Goal: Ask a question

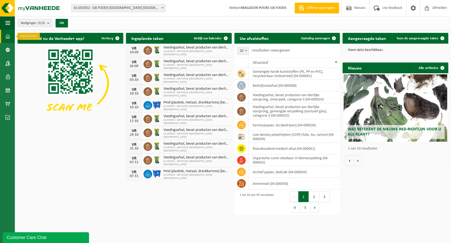
drag, startPoint x: 0, startPoint y: 0, endPoint x: 7, endPoint y: 37, distance: 37.5
click at [7, 37] on span at bounding box center [7, 36] width 5 height 13
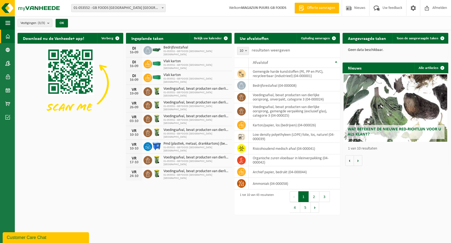
click at [68, 238] on div "Customer Care Chat" at bounding box center [46, 238] width 78 height 6
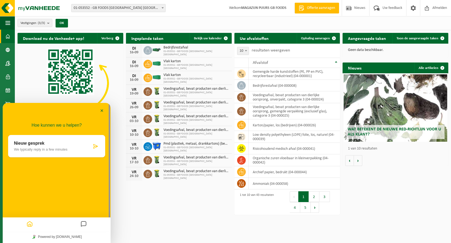
click at [95, 146] on icon at bounding box center [95, 146] width 5 height 5
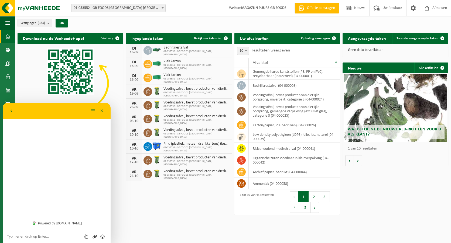
click at [56, 237] on textarea at bounding box center [56, 237] width 99 height 4
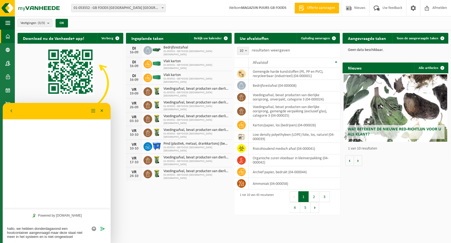
type textarea "hallo, we hebben donderdagavond een houtcontainer aangevraagd maar deze staat n…"
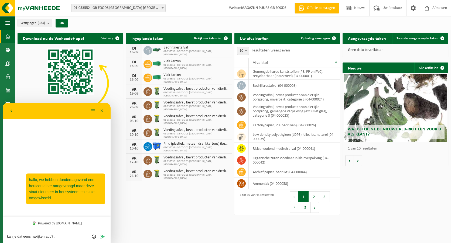
type textarea "[PERSON_NAME] dat eens nakijken aub? :)"
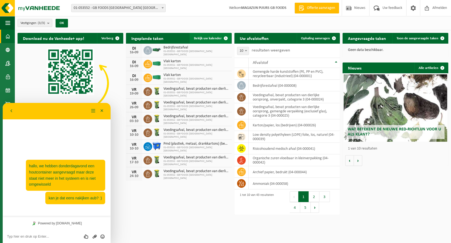
click at [205, 34] on link "Bekijk uw kalender" at bounding box center [211, 38] width 42 height 11
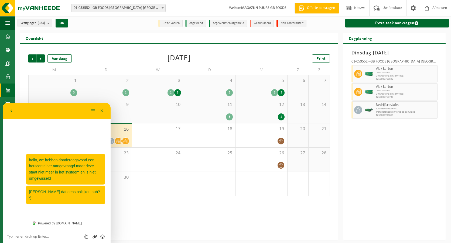
click at [263, 116] on div "2" at bounding box center [261, 116] width 46 height 7
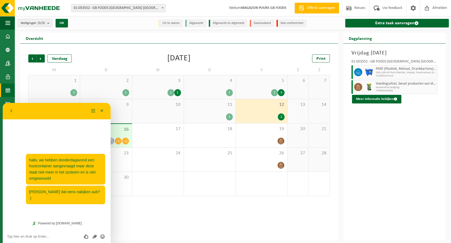
click at [219, 117] on div "3" at bounding box center [210, 116] width 46 height 7
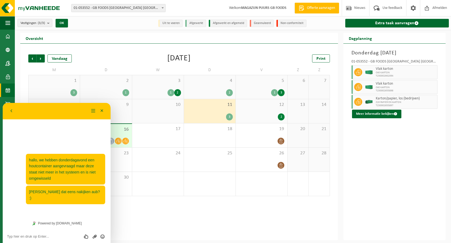
click at [125, 139] on icon at bounding box center [125, 141] width 5 height 5
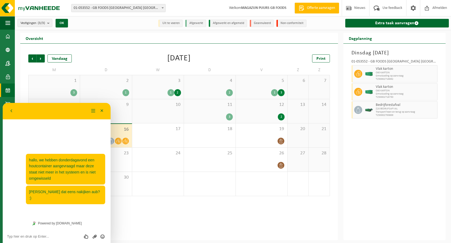
click at [49, 236] on textarea at bounding box center [56, 237] width 99 height 4
